Goal: Entertainment & Leisure: Consume media (video, audio)

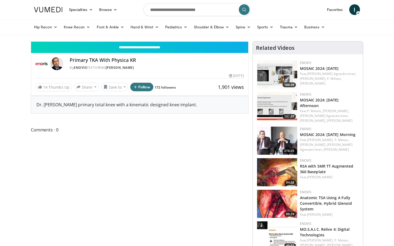
click at [233, 31] on div "Progress Bar" at bounding box center [233, 30] width 1 height 2
click at [31, 42] on span "Video Player" at bounding box center [36, 36] width 11 height 11
click at [312, 31] on div "Progress Bar" at bounding box center [312, 30] width 1 height 2
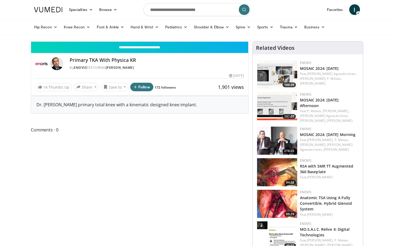
click at [248, 42] on div "Current Time 7:30 / Duration 9:02 Pause Skip Backward Skip Forward Mute 0% Load…" at bounding box center [139, 36] width 217 height 11
click at [248, 31] on div "Loaded : 95.04% 7:32 7:03" at bounding box center [139, 28] width 217 height 5
click at [31, 42] on span "Video Player" at bounding box center [36, 36] width 11 height 11
